Goal: Navigation & Orientation: Find specific page/section

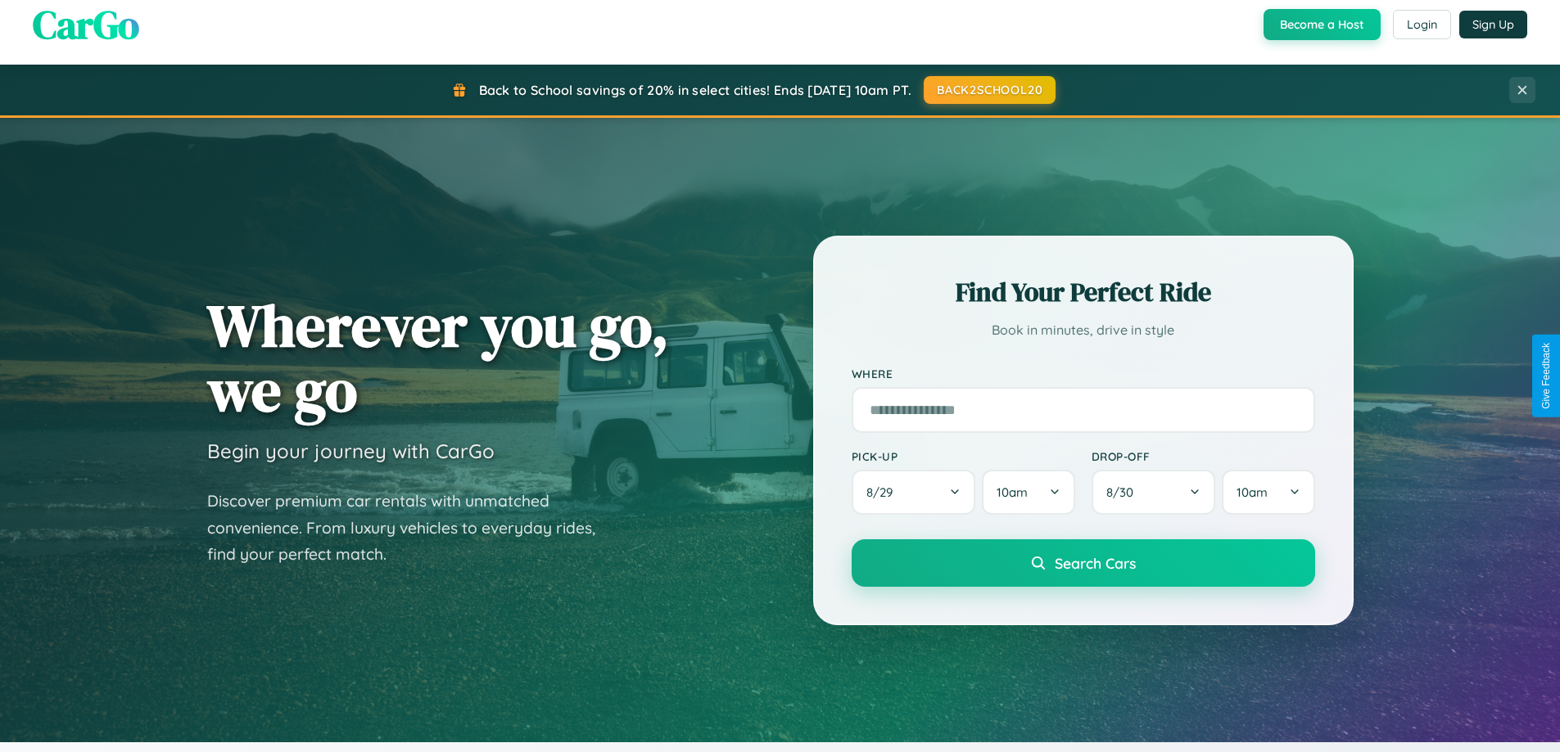
scroll to position [1127, 0]
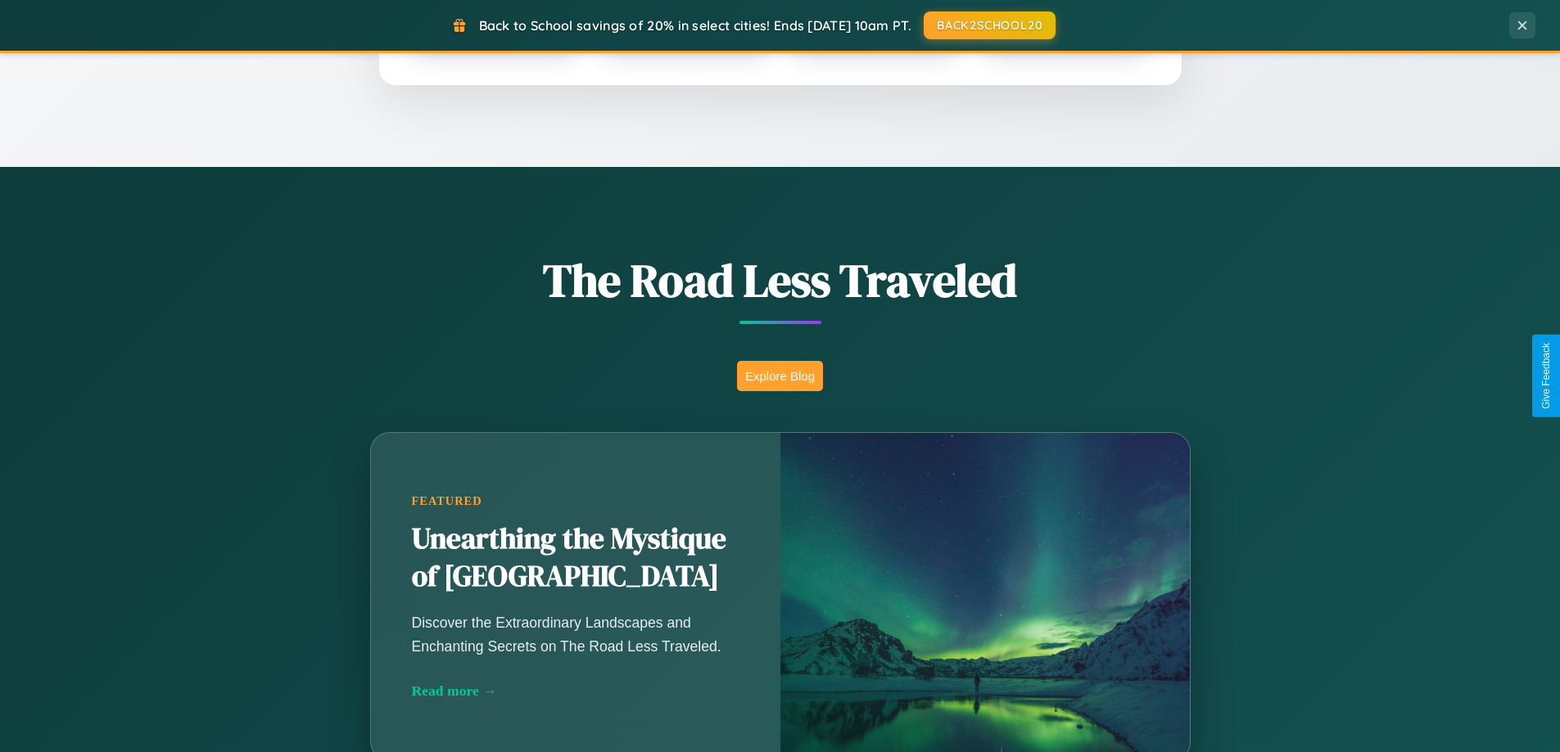
click at [779, 376] on button "Explore Blog" at bounding box center [780, 376] width 86 height 30
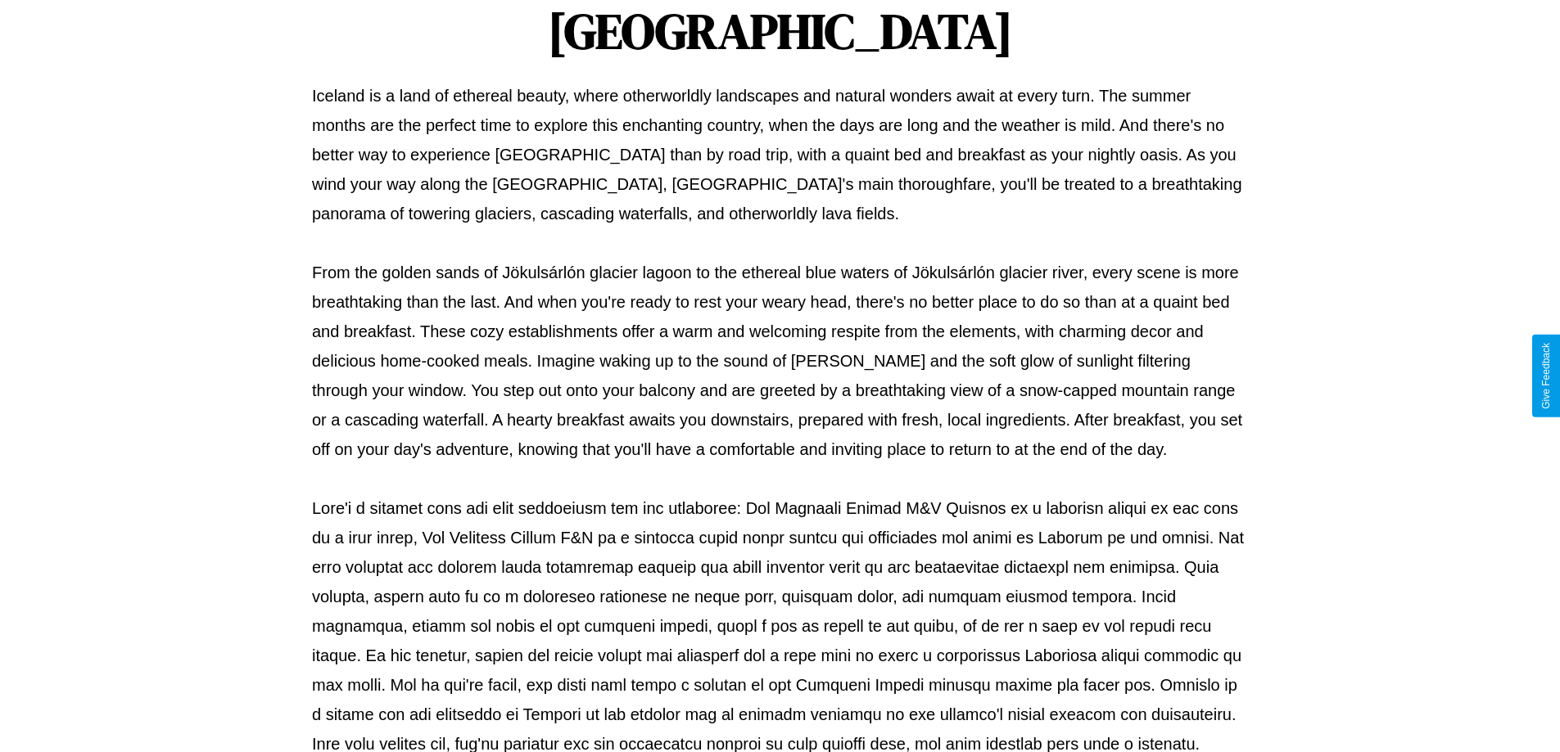
scroll to position [530, 0]
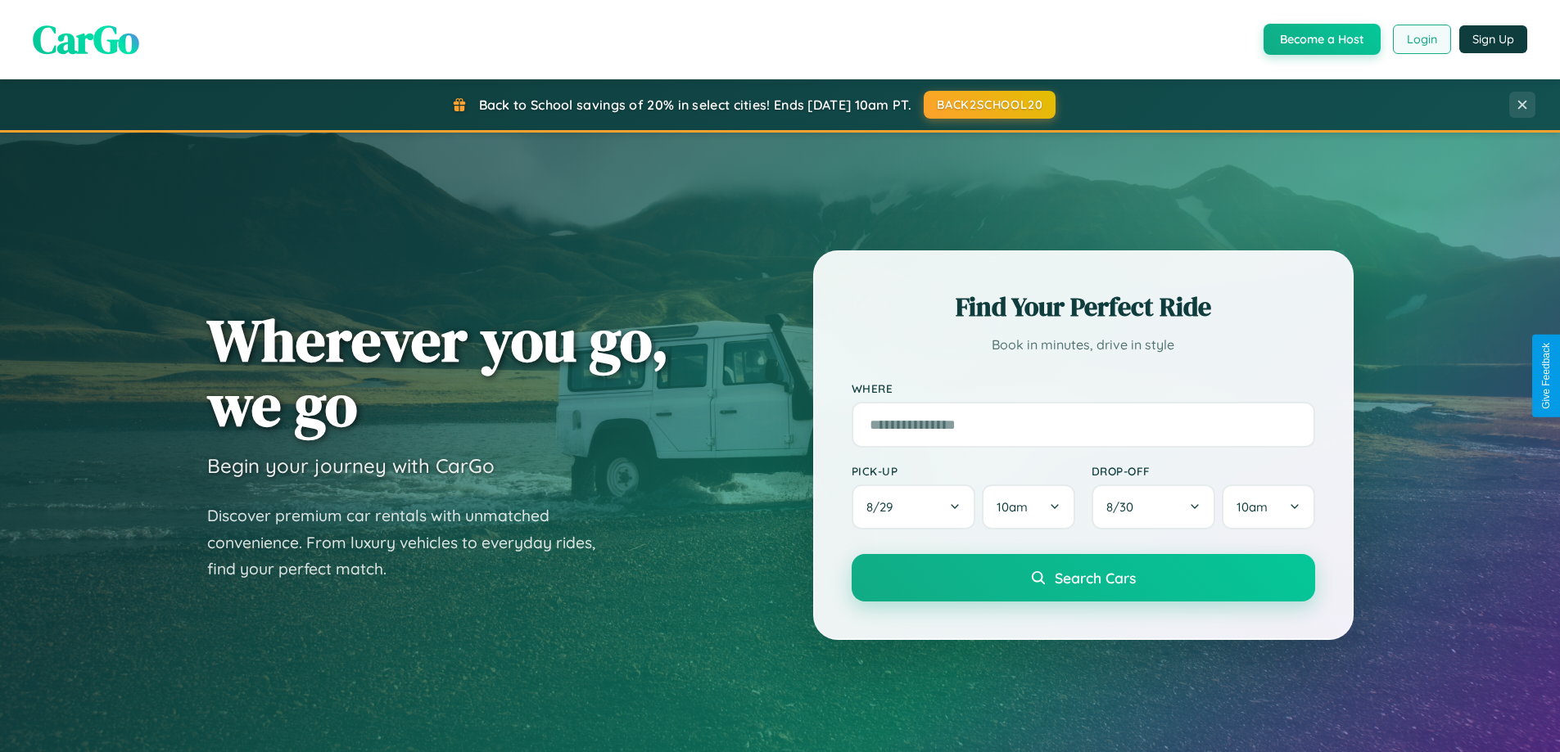
click at [1421, 39] on button "Login" at bounding box center [1422, 39] width 58 height 29
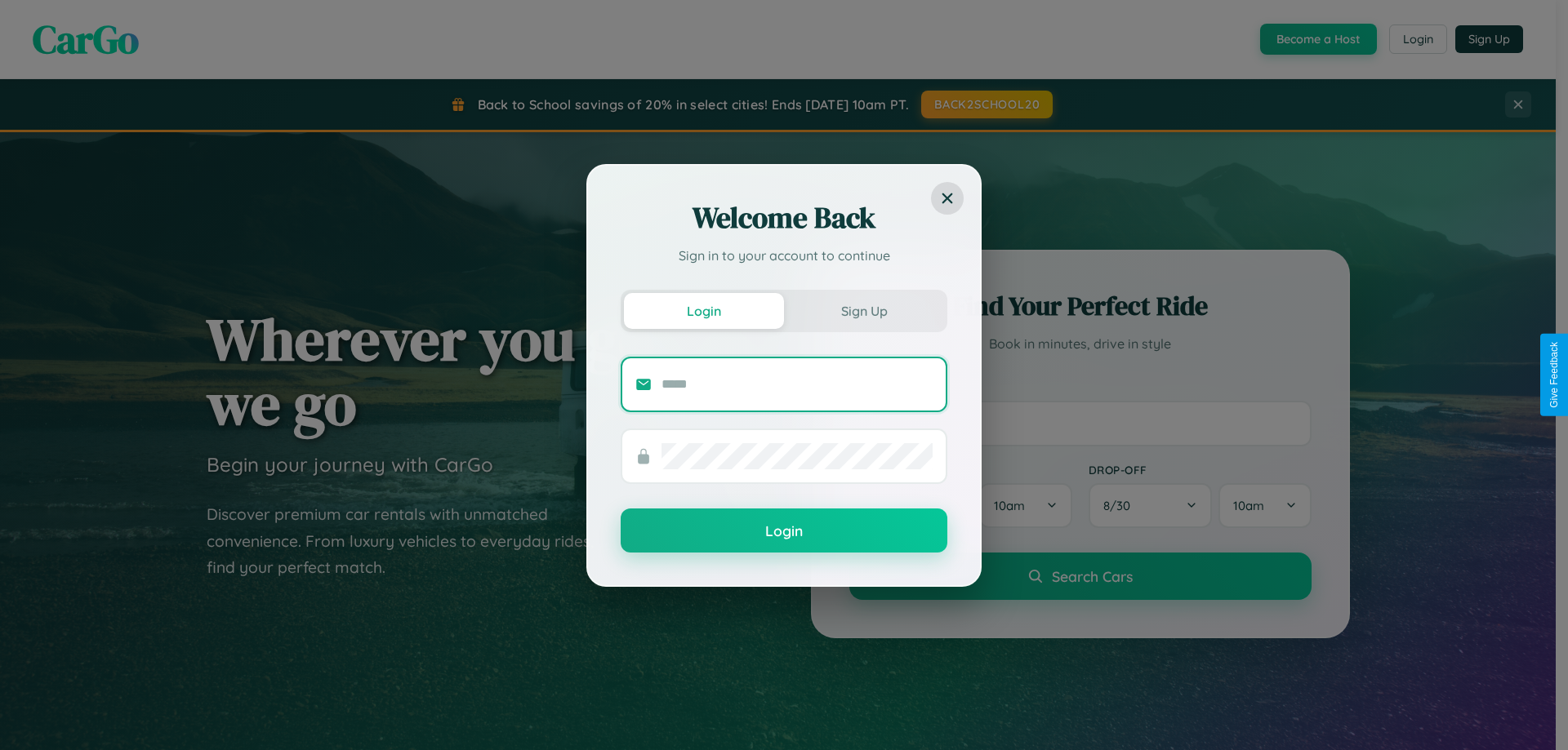
click at [797, 384] on input "text" at bounding box center [797, 385] width 271 height 26
type input "**********"
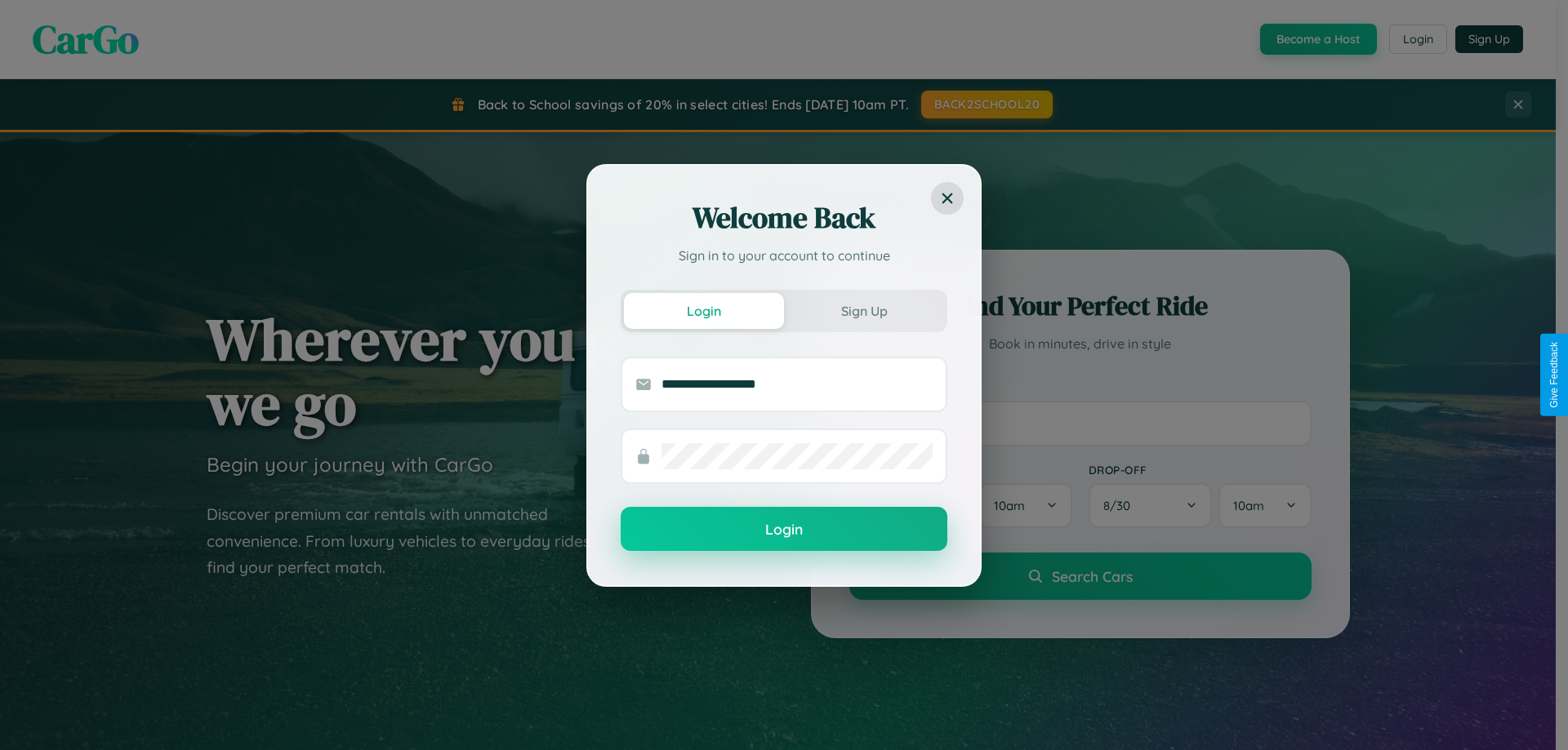
click at [784, 530] on button "Login" at bounding box center [783, 529] width 326 height 44
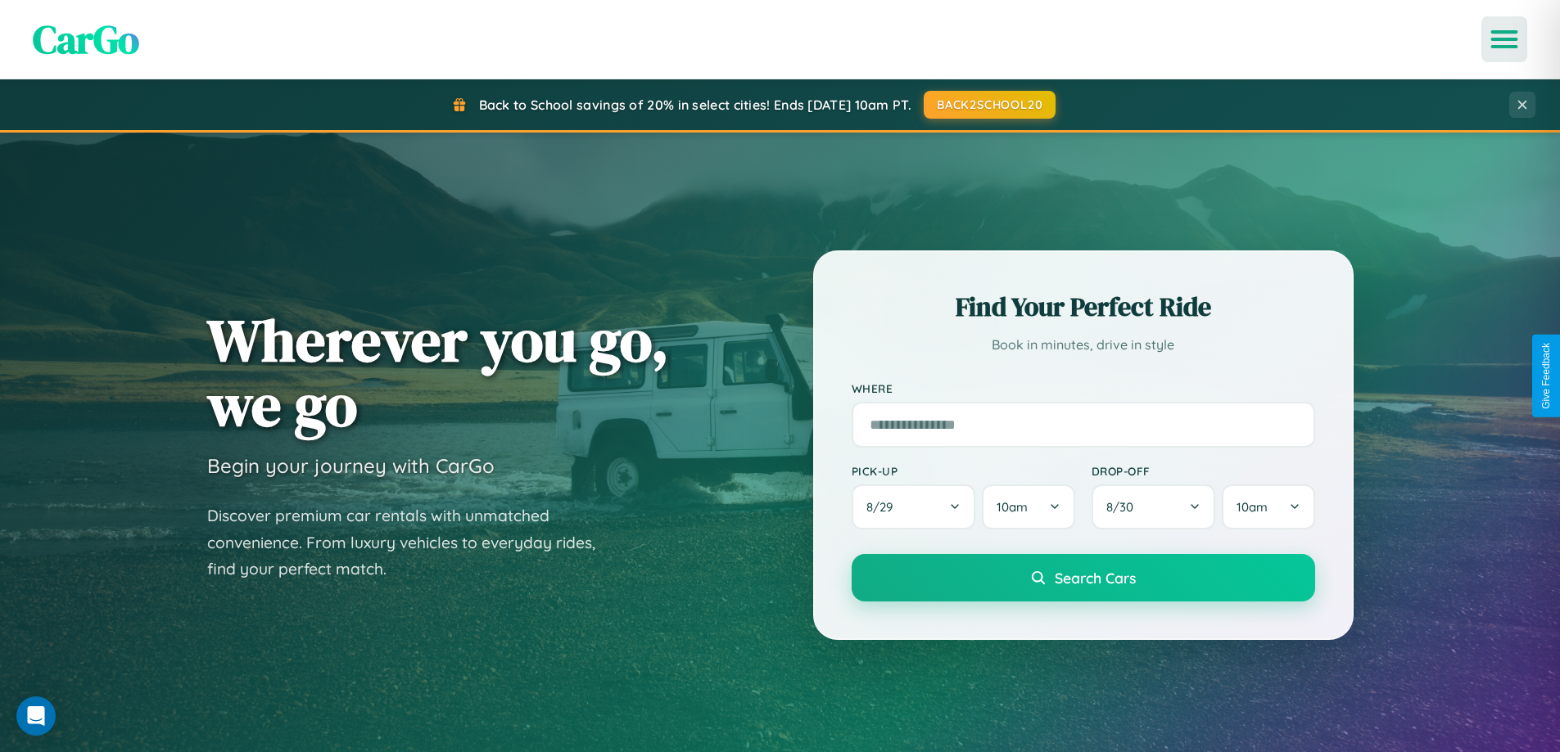
click at [1504, 39] on icon "Open menu" at bounding box center [1505, 39] width 24 height 15
